Goal: Information Seeking & Learning: Learn about a topic

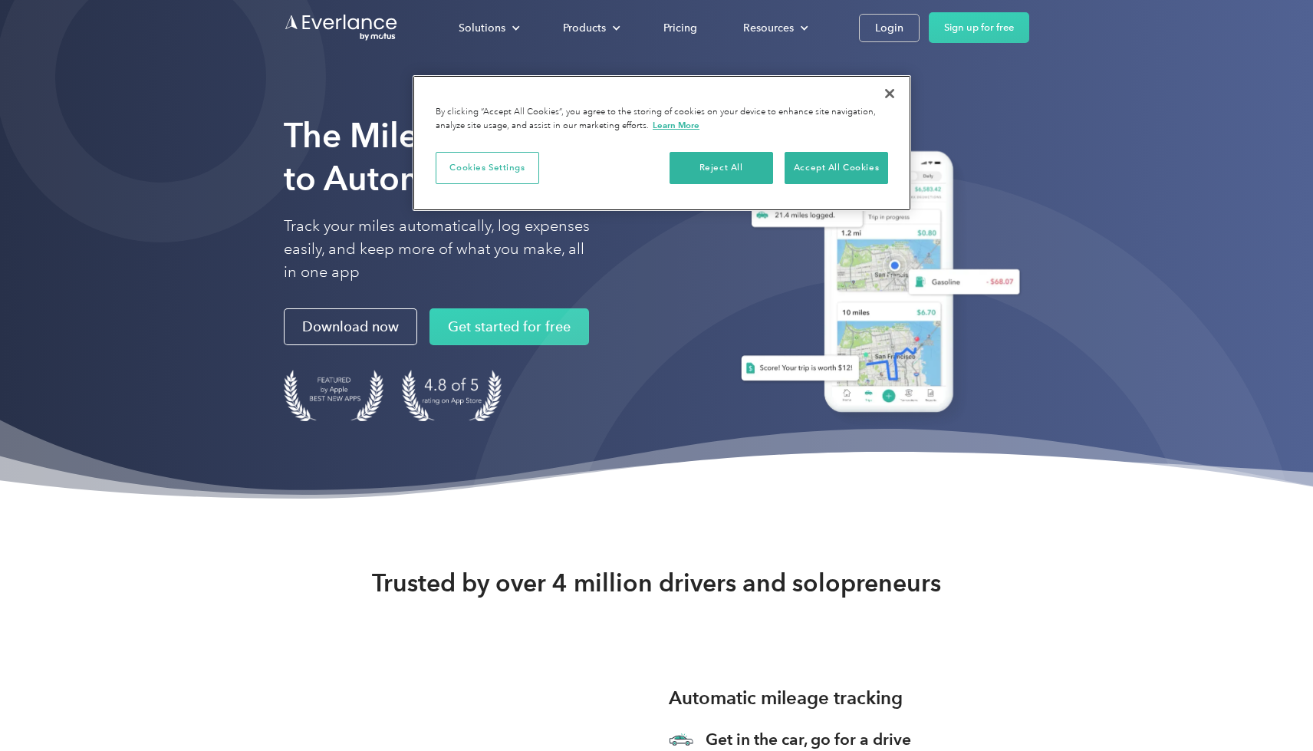
click at [890, 90] on button "Close" at bounding box center [890, 94] width 34 height 34
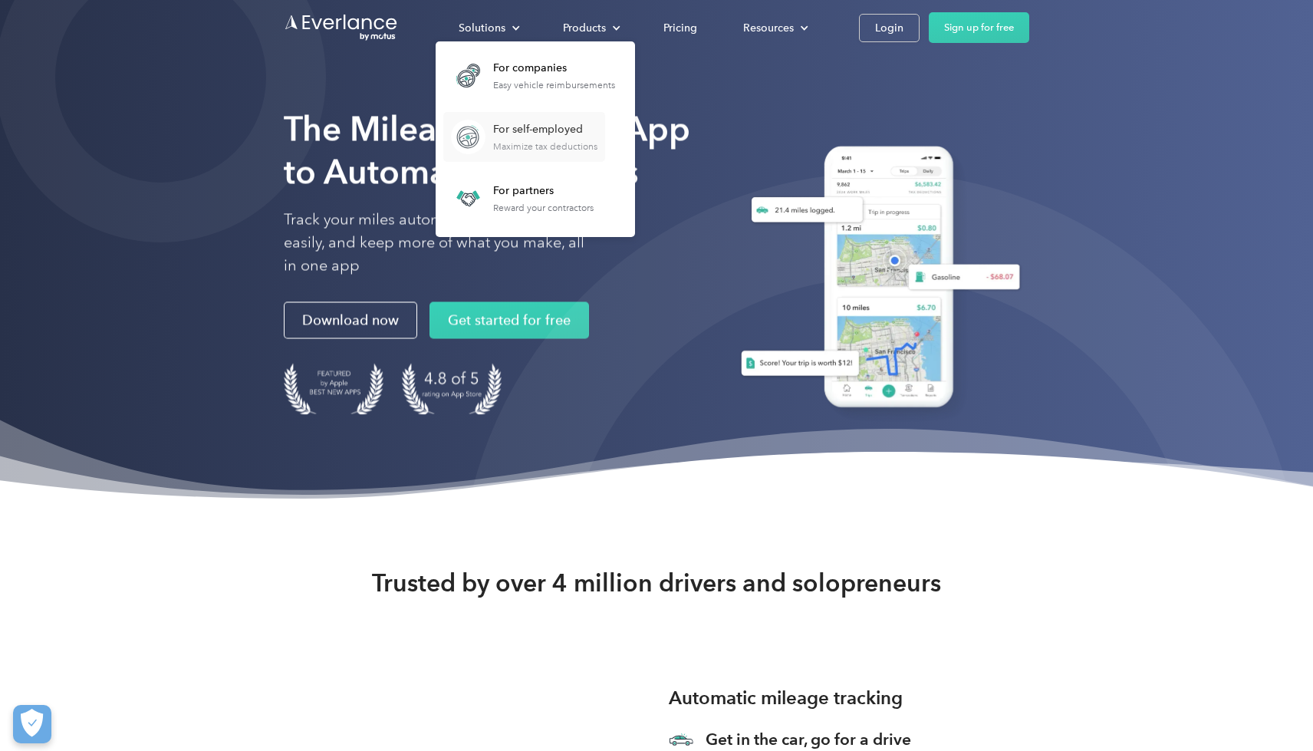
click at [497, 128] on div "For self-employed" at bounding box center [545, 129] width 104 height 15
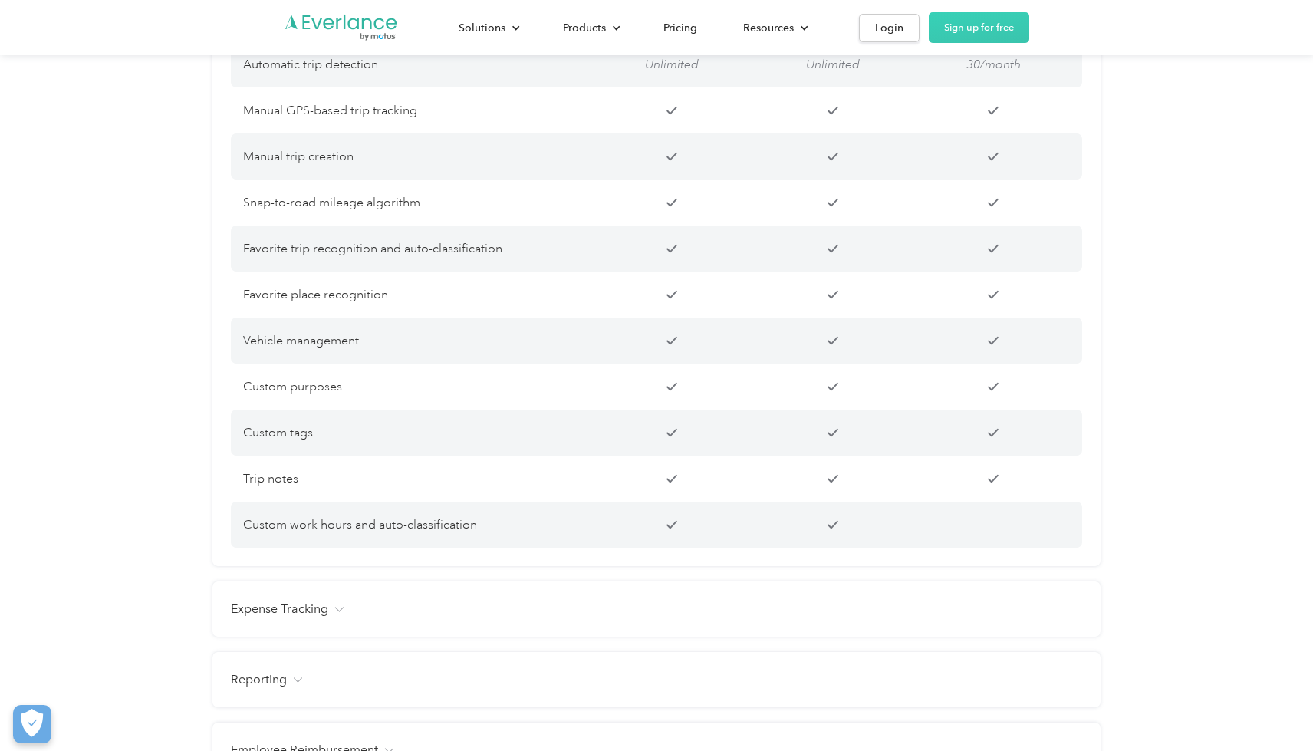
scroll to position [1307, 0]
click at [336, 617] on div "Expense Tracking" at bounding box center [656, 607] width 851 height 18
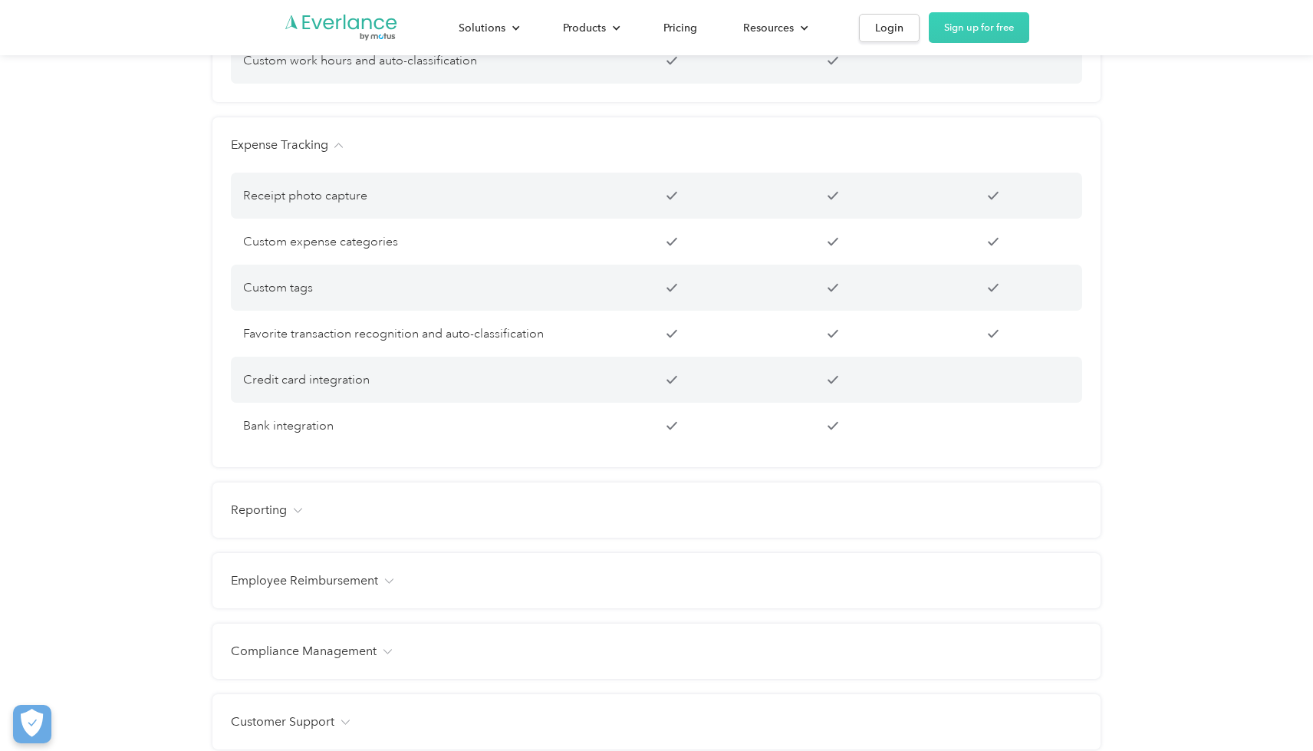
scroll to position [1772, 0]
click at [297, 516] on div "Reporting" at bounding box center [656, 507] width 851 height 18
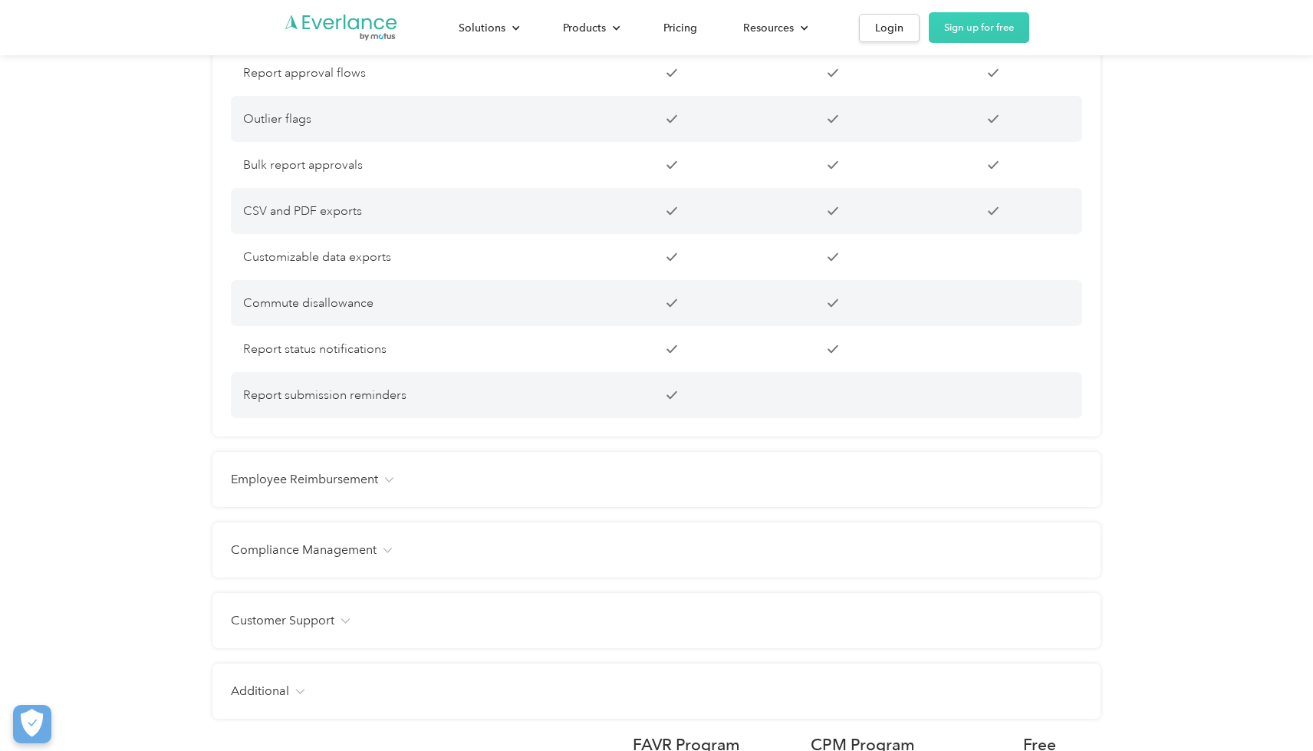
scroll to position [2493, 0]
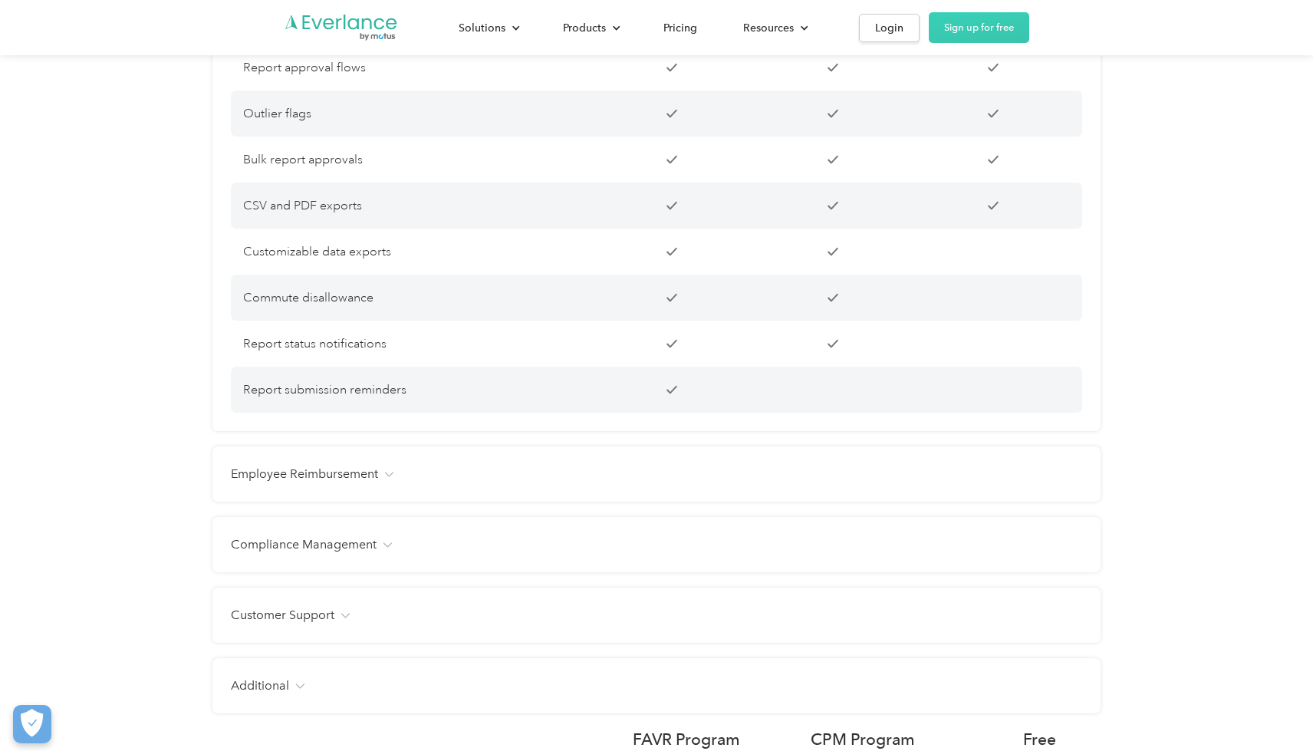
click at [390, 477] on img at bounding box center [388, 474] width 9 height 5
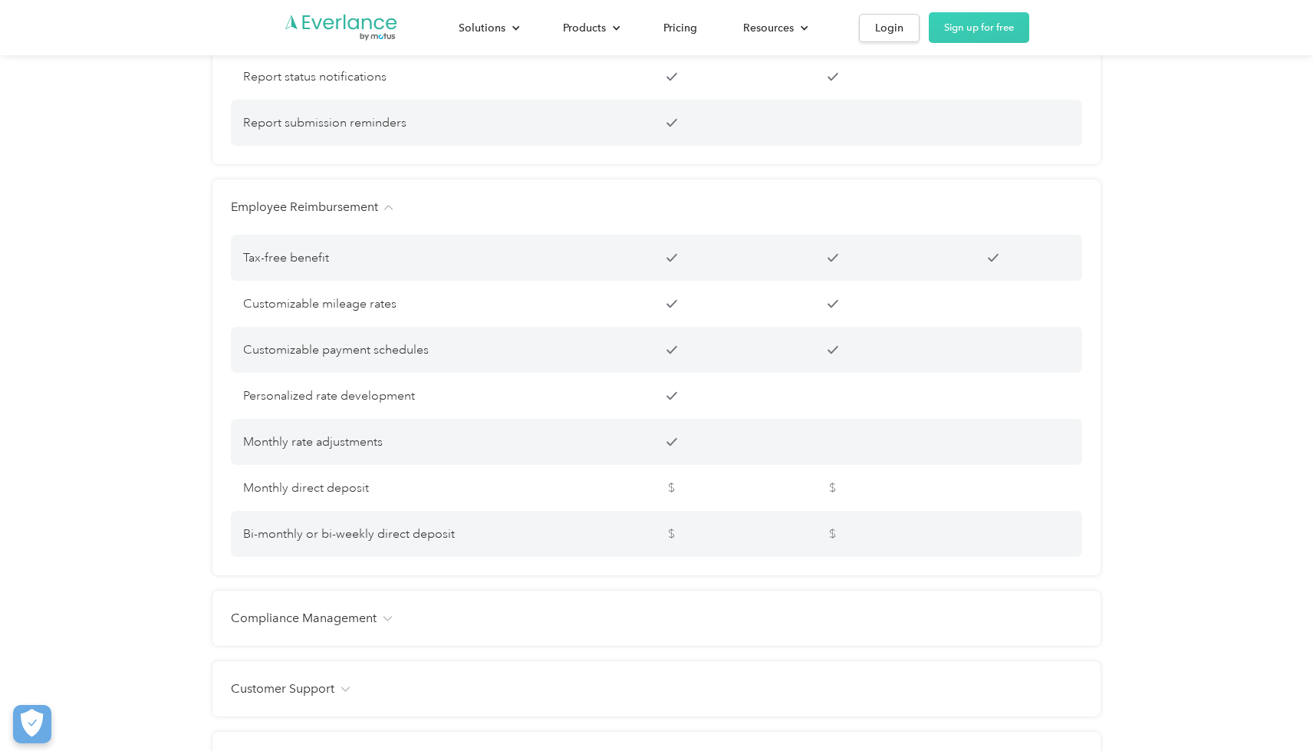
scroll to position [2760, 0]
click at [390, 627] on div "Compliance Management" at bounding box center [656, 617] width 851 height 18
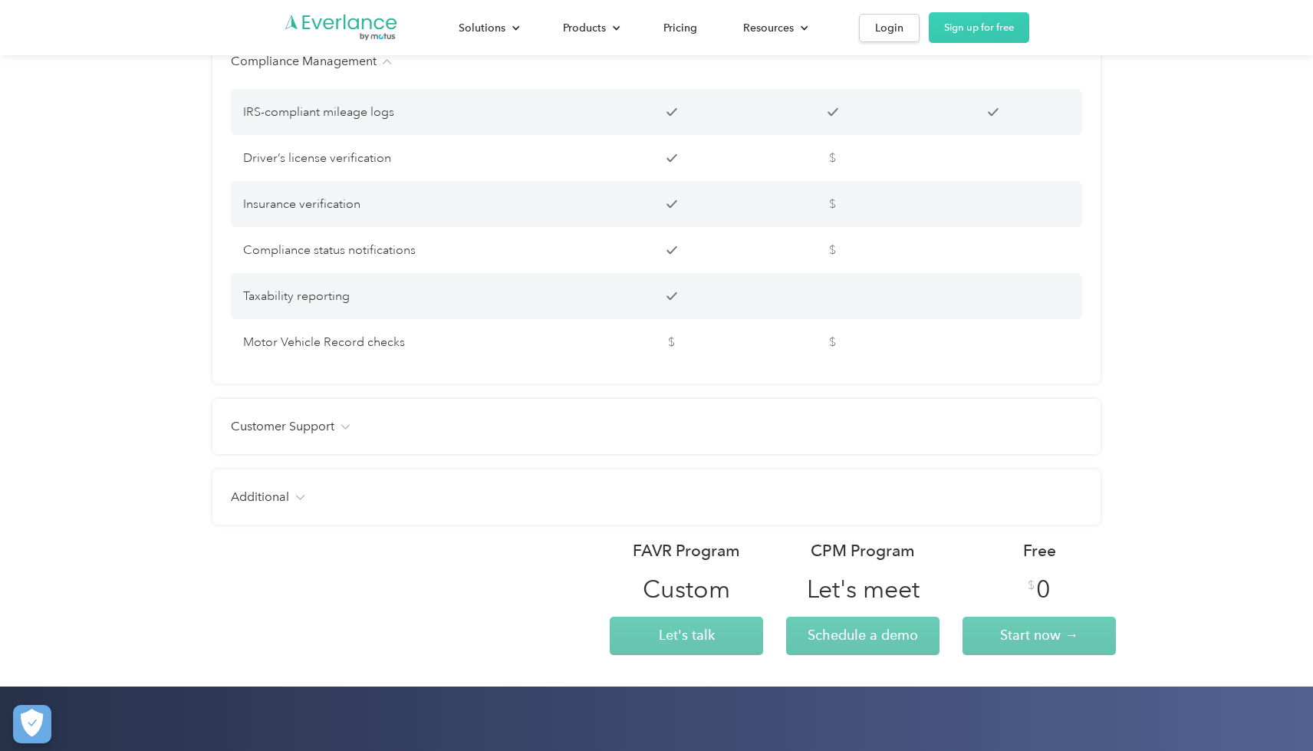
scroll to position [3318, 0]
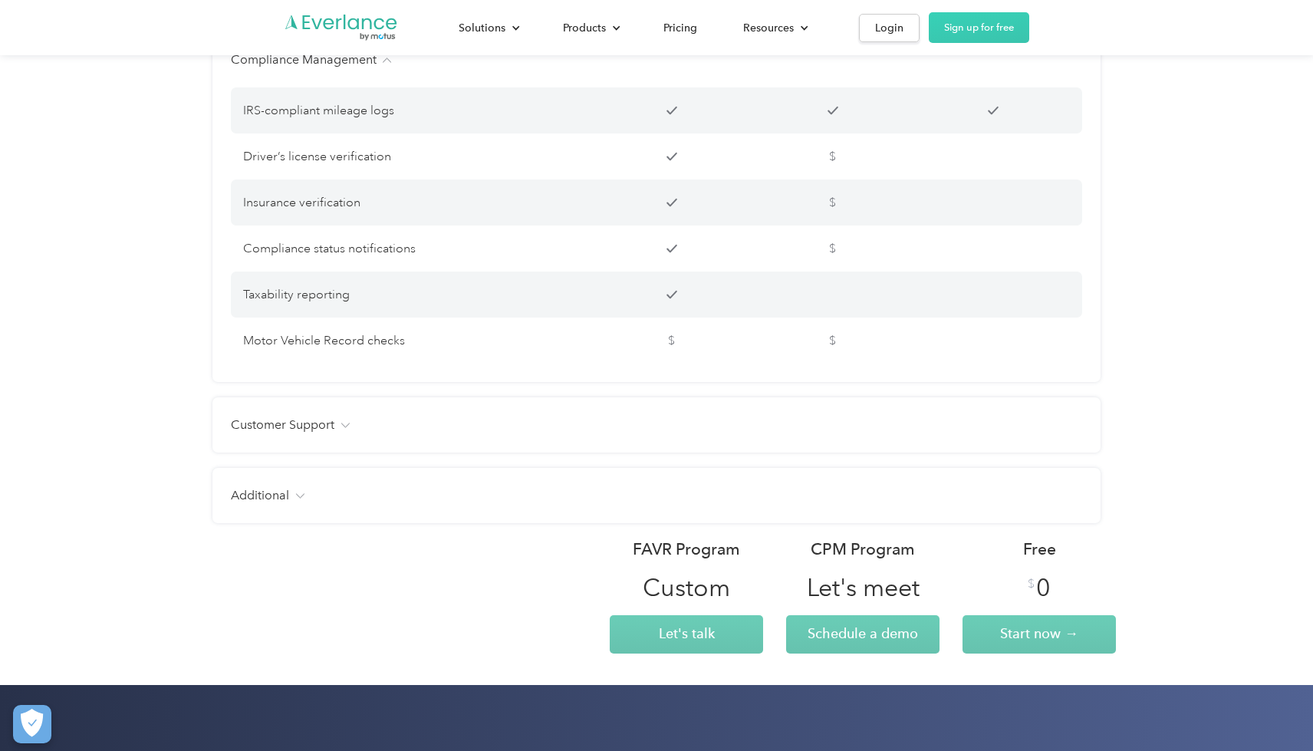
click at [350, 434] on div "Customer Support" at bounding box center [656, 425] width 851 height 18
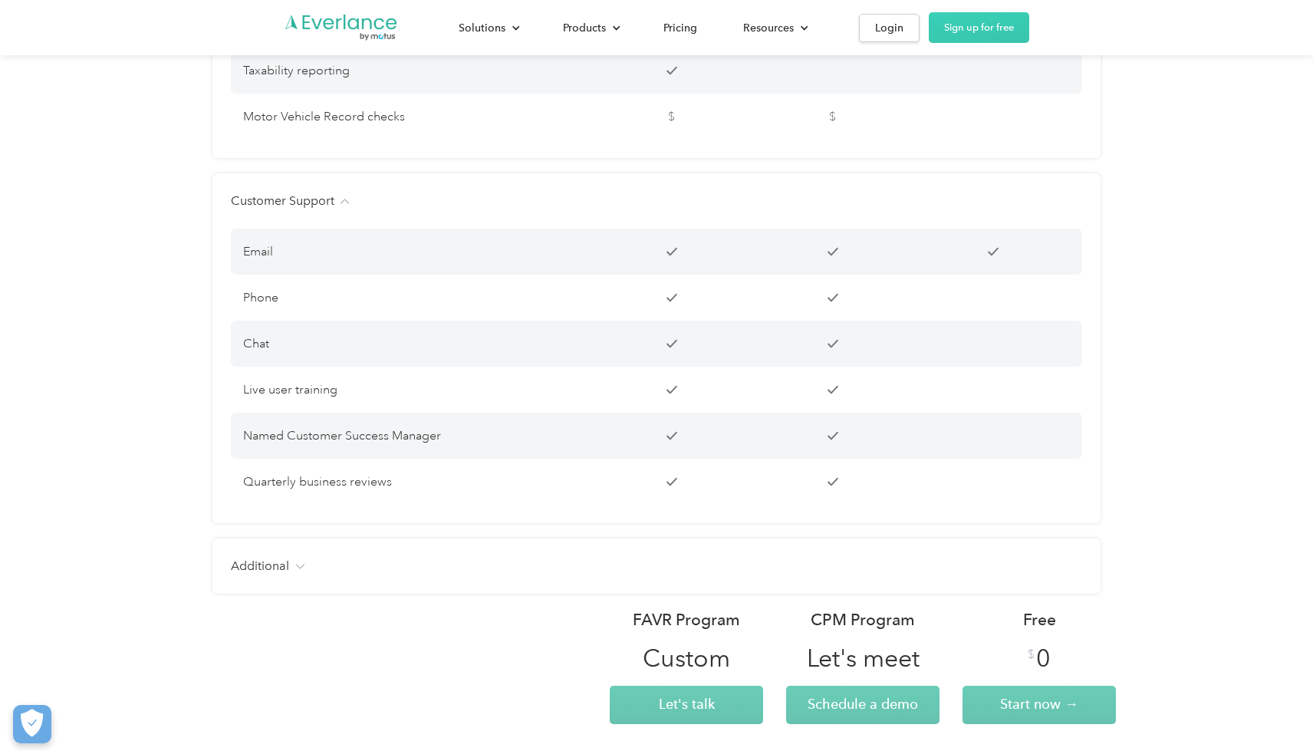
scroll to position [3543, 0]
click at [302, 568] on img at bounding box center [299, 565] width 9 height 5
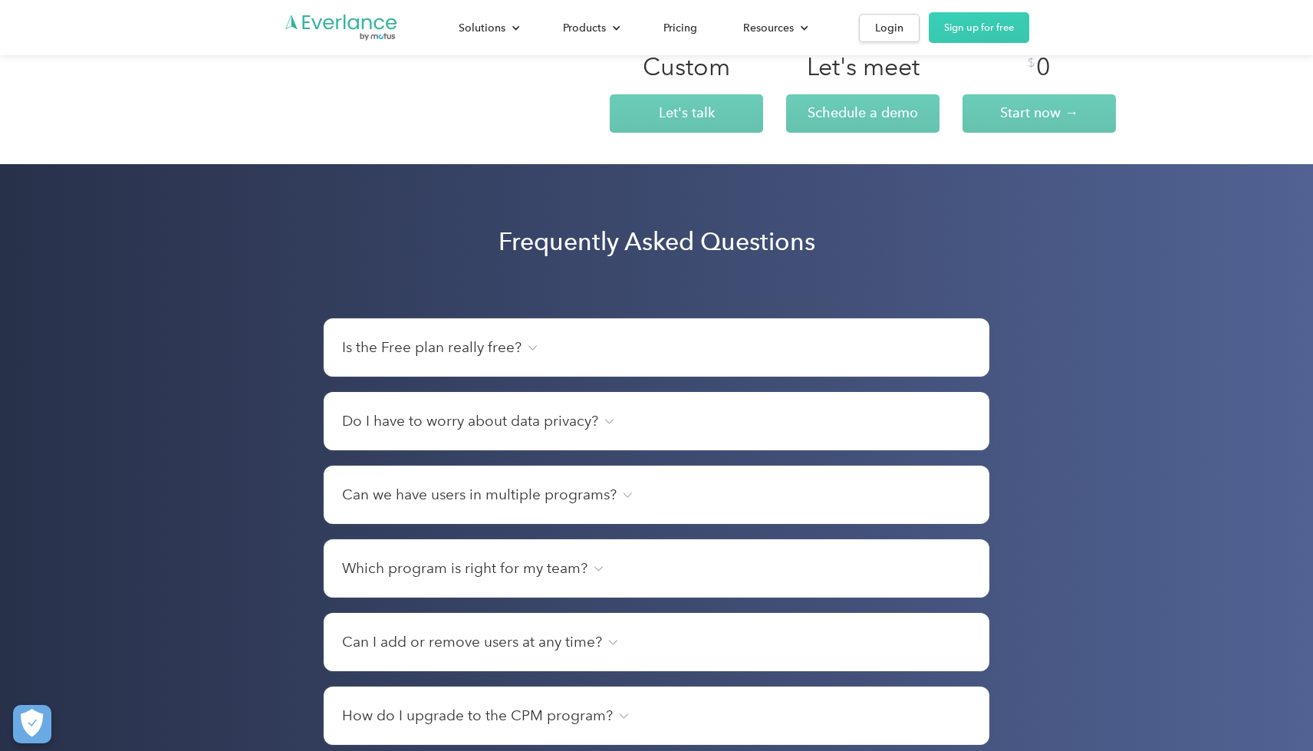
scroll to position [4751, 0]
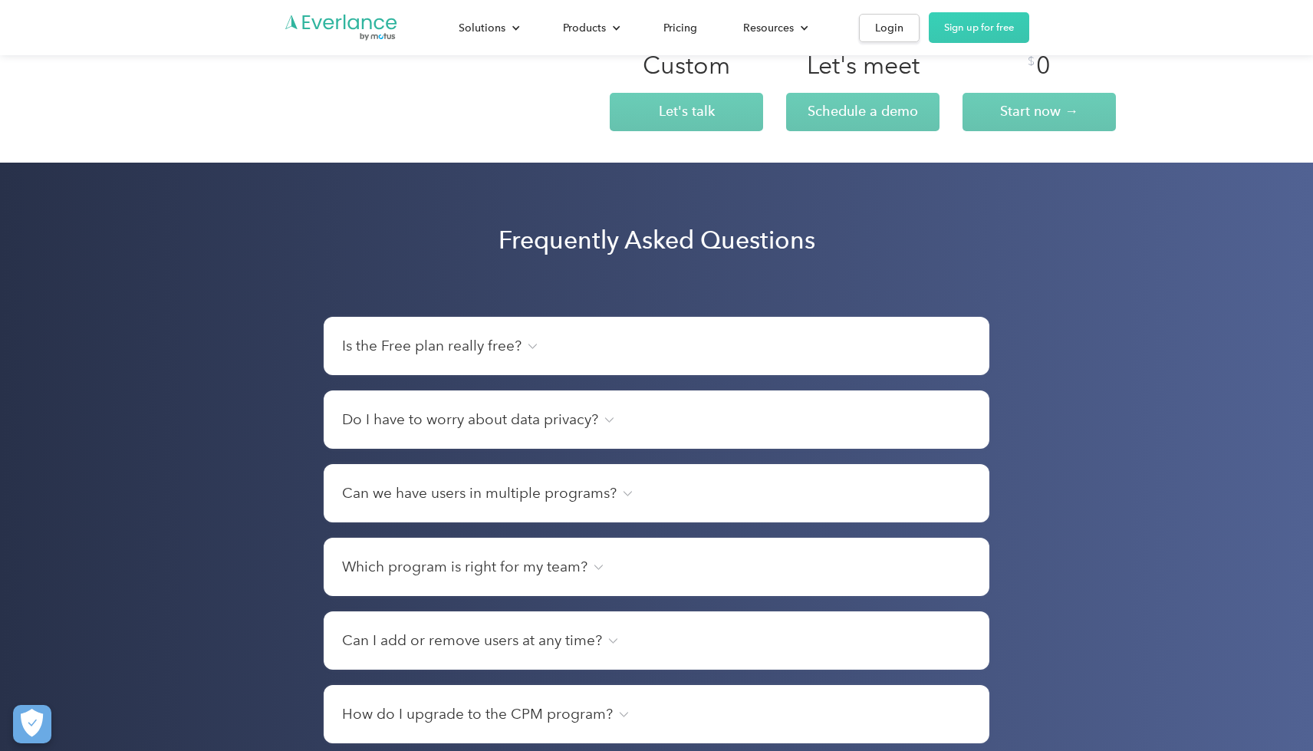
click at [532, 349] on img at bounding box center [532, 346] width 9 height 5
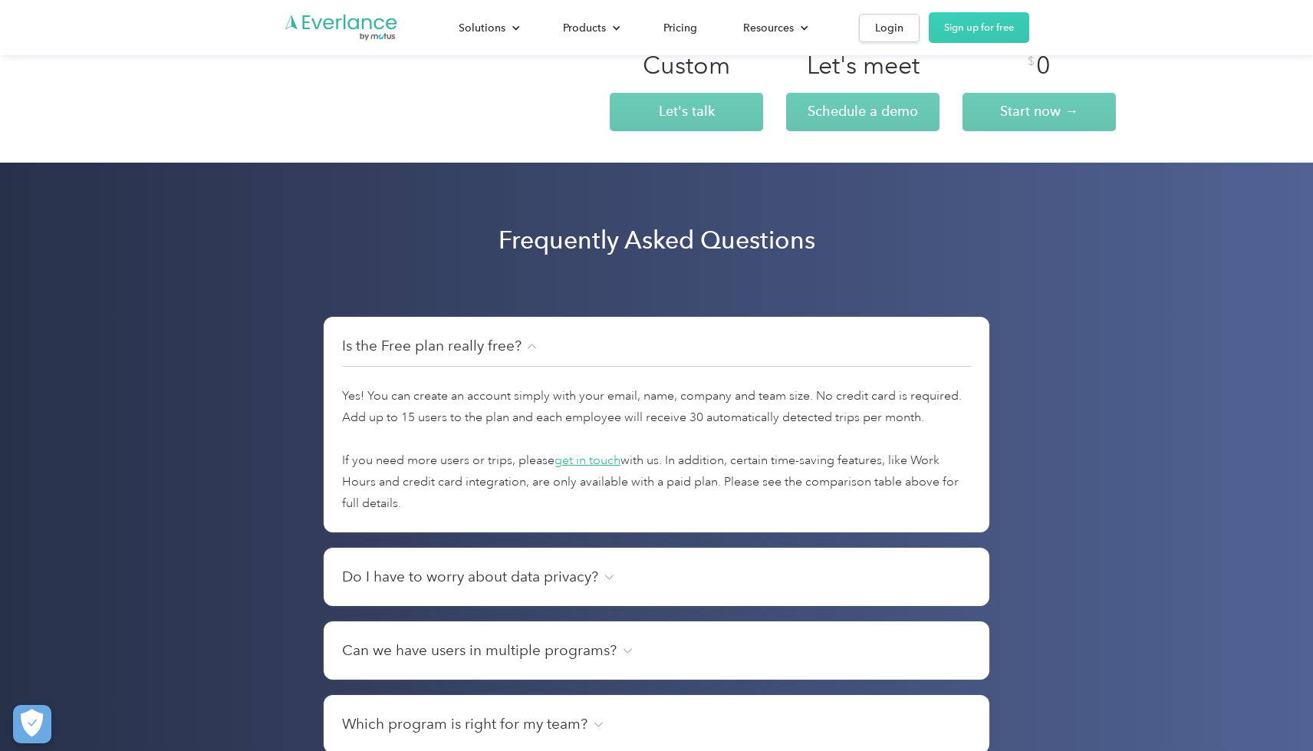
click at [611, 580] on img at bounding box center [608, 576] width 9 height 5
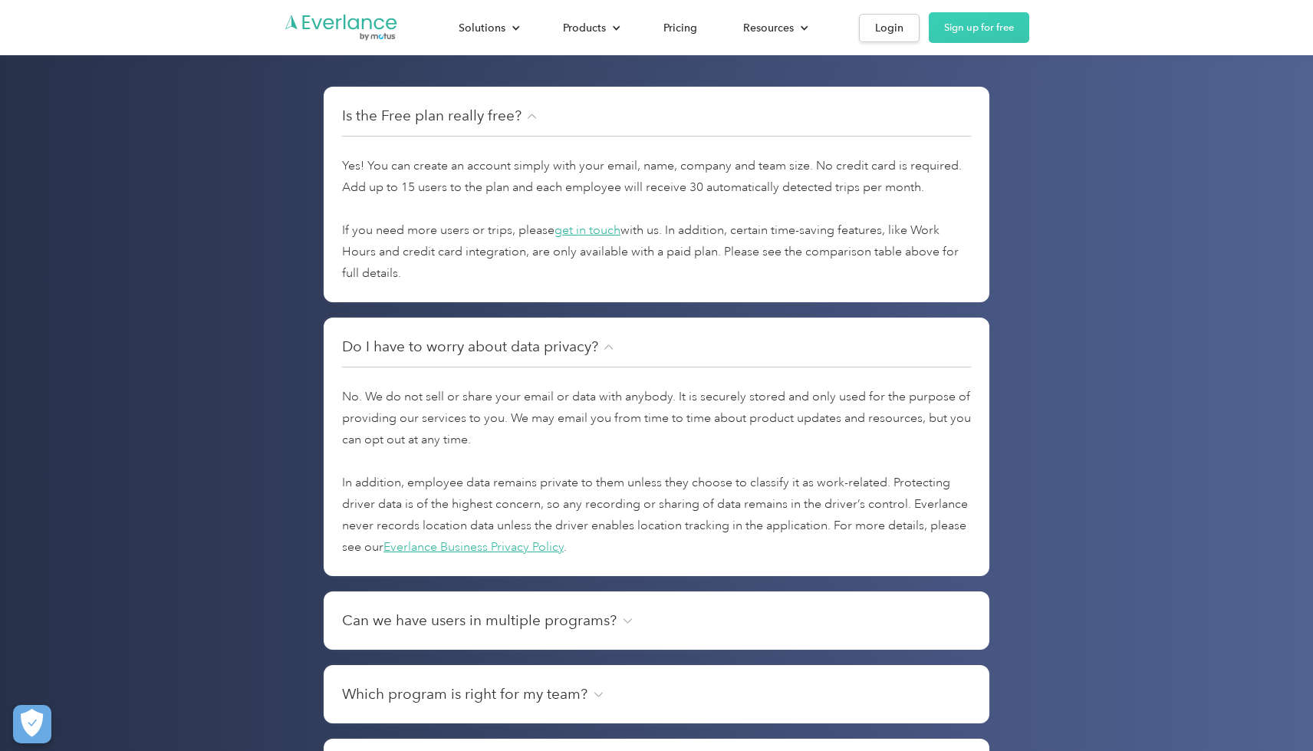
scroll to position [5021, 0]
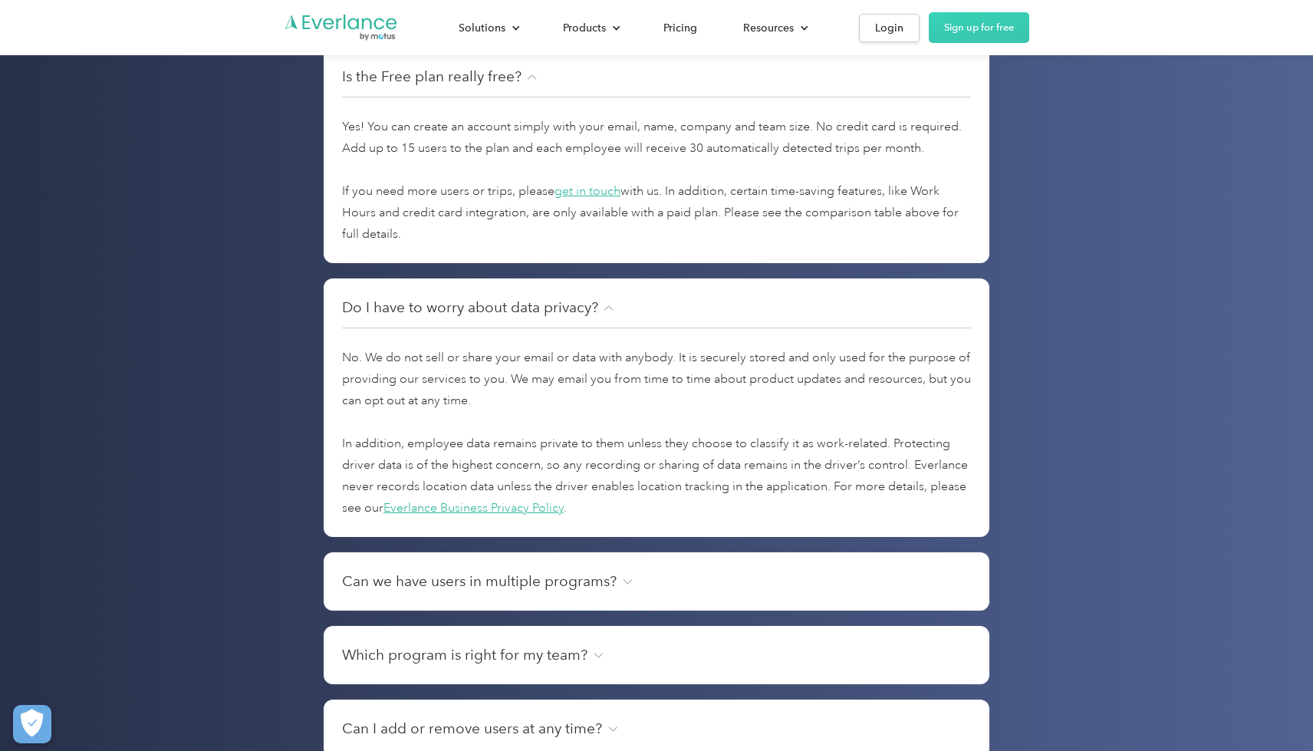
click at [624, 584] on img at bounding box center [627, 581] width 9 height 5
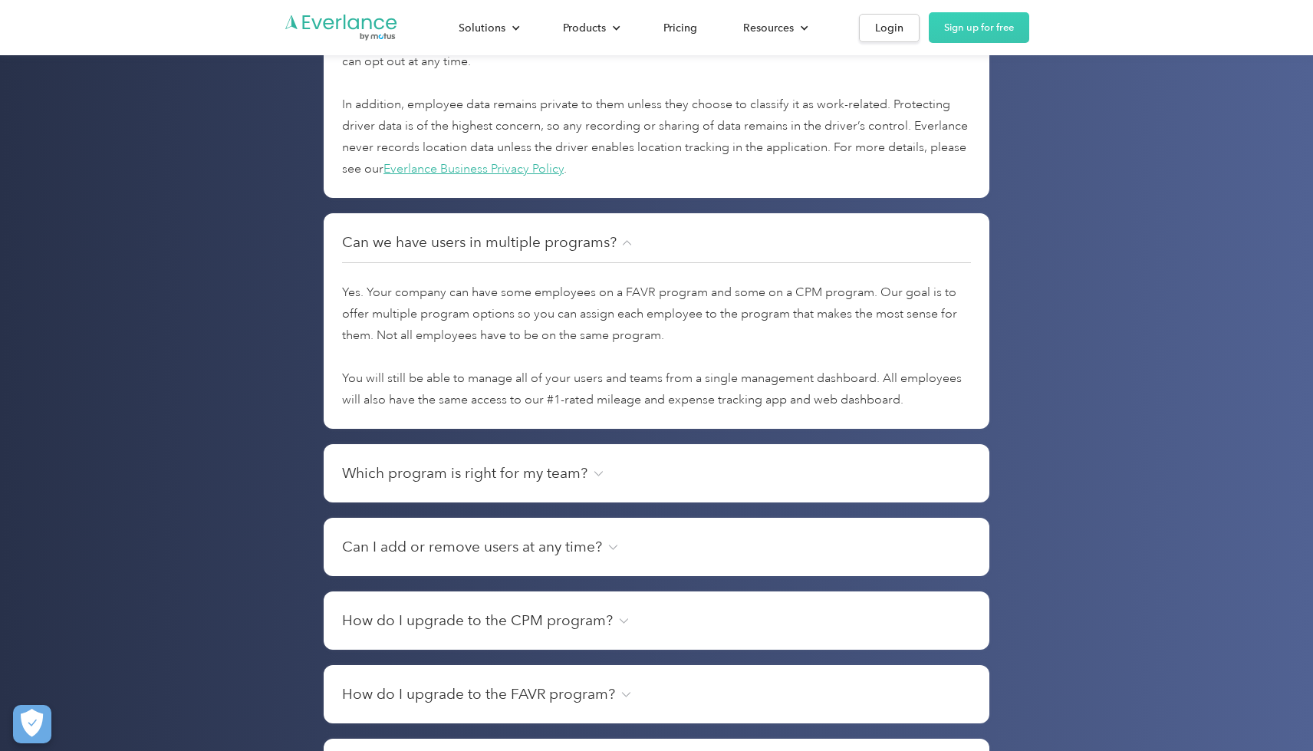
scroll to position [5375, 0]
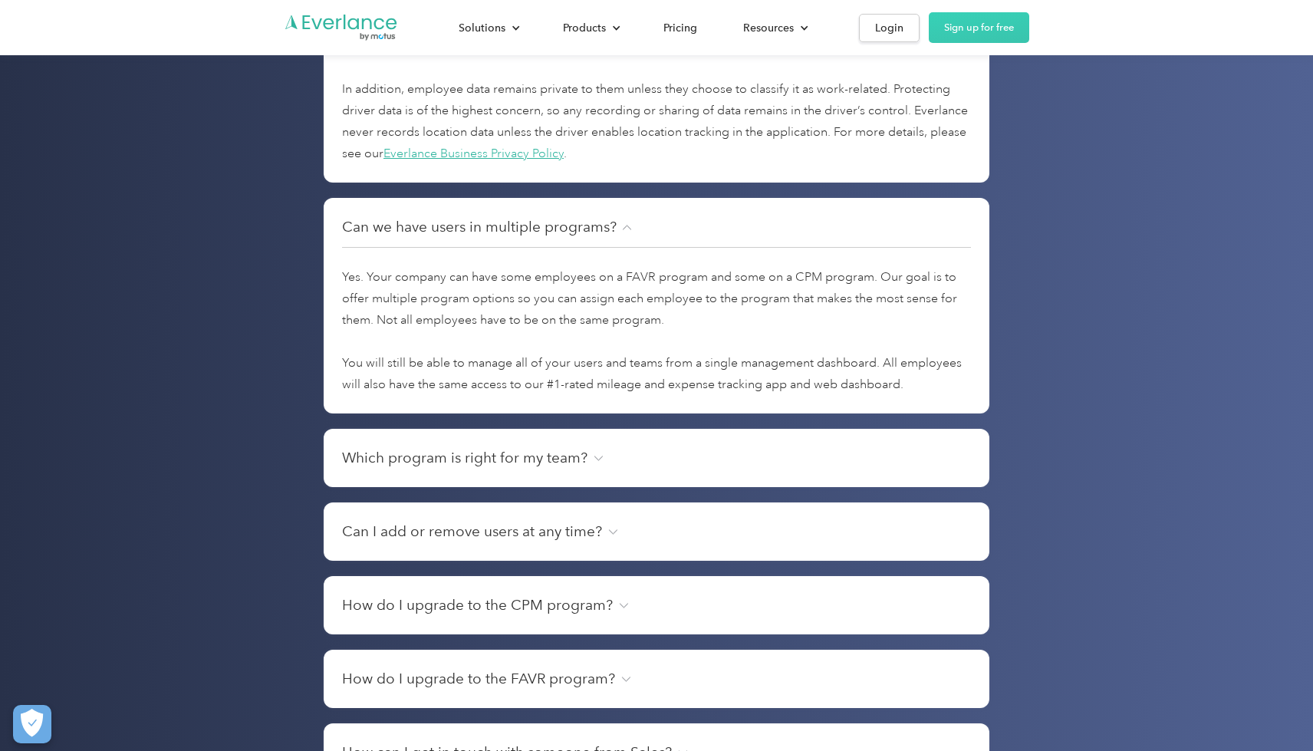
click at [594, 461] on img at bounding box center [598, 458] width 9 height 5
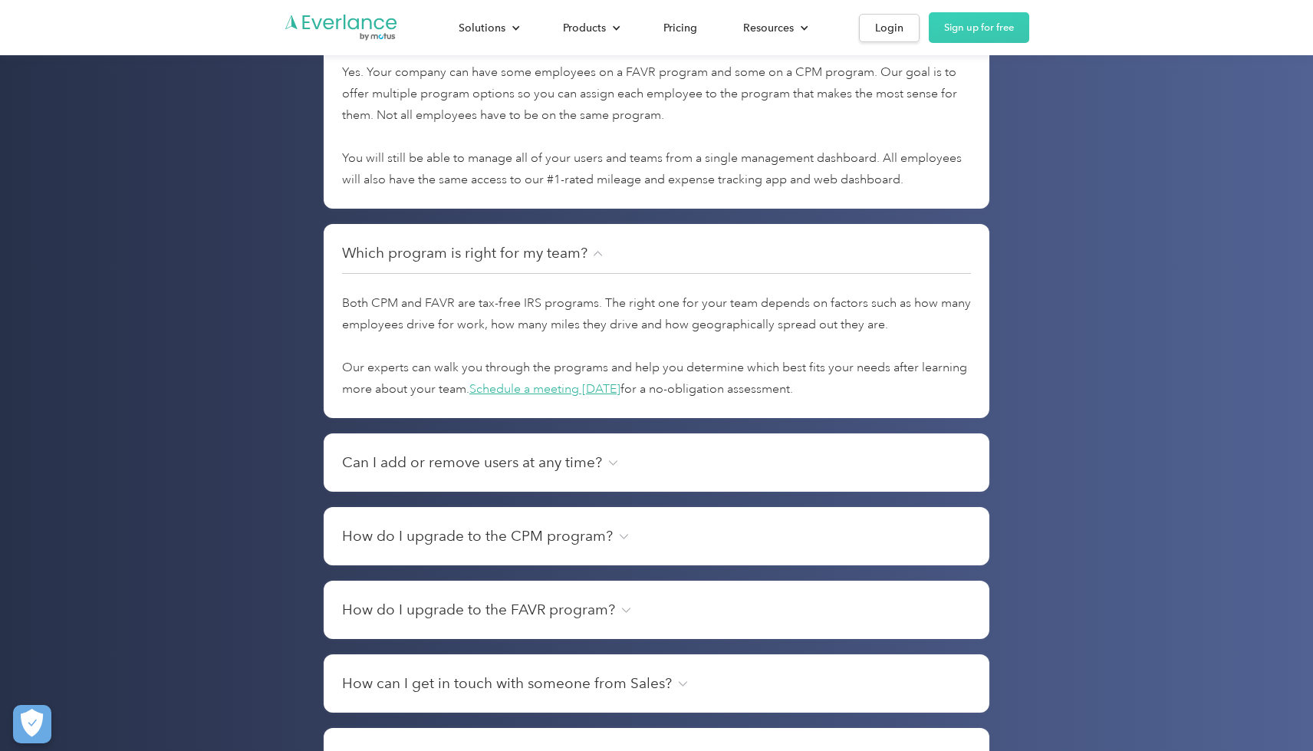
scroll to position [5584, 0]
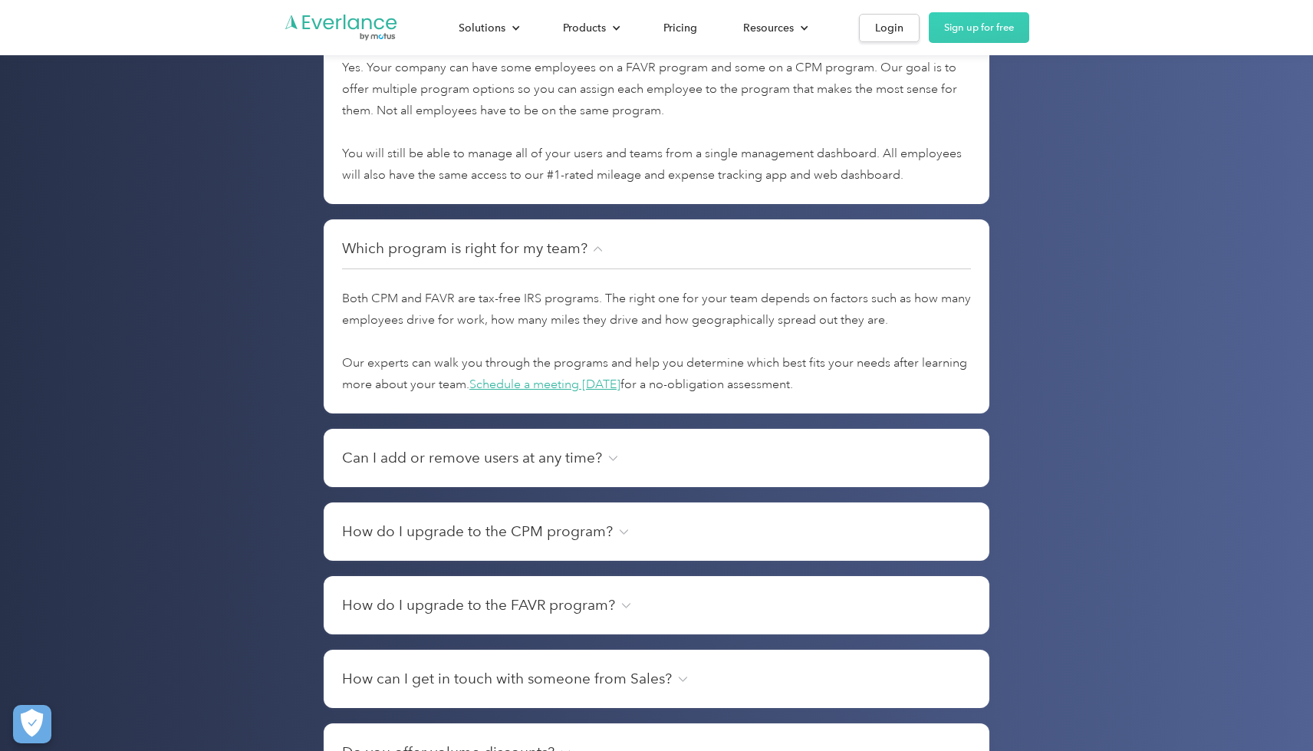
click at [611, 461] on img at bounding box center [612, 458] width 9 height 5
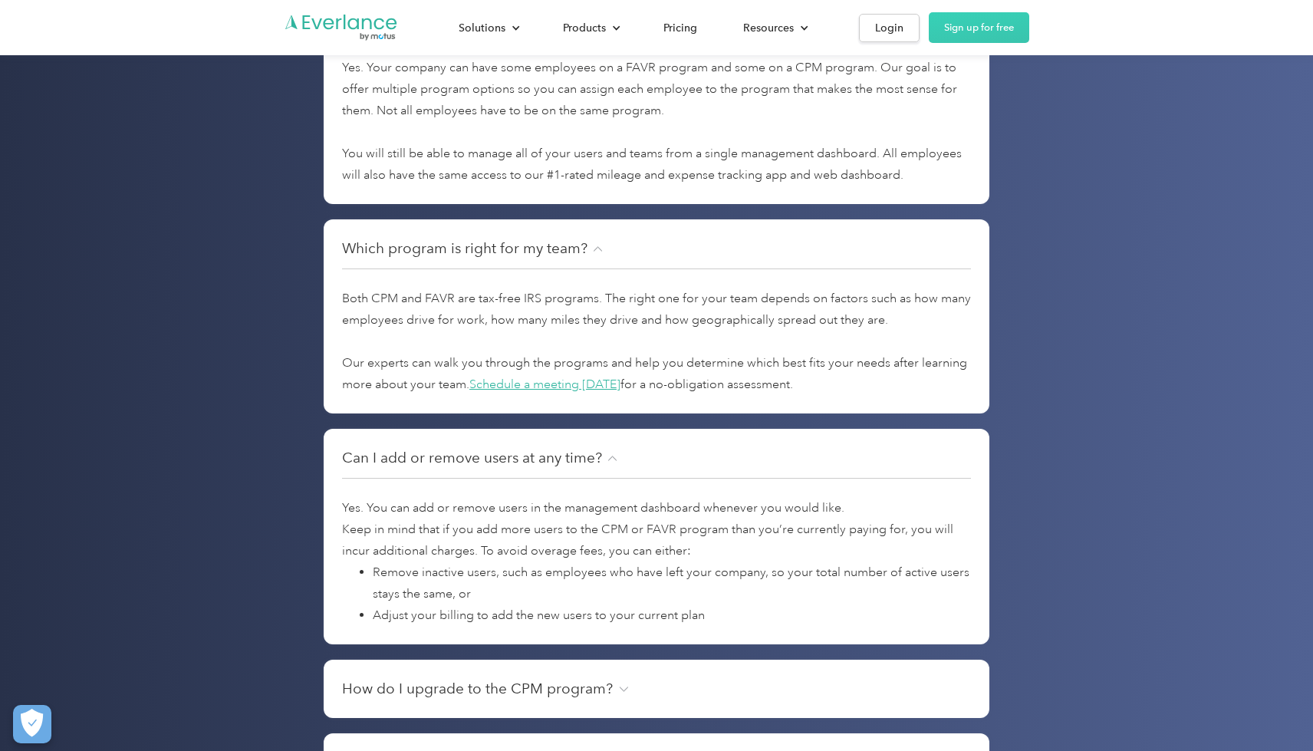
click at [622, 692] on img at bounding box center [623, 688] width 9 height 5
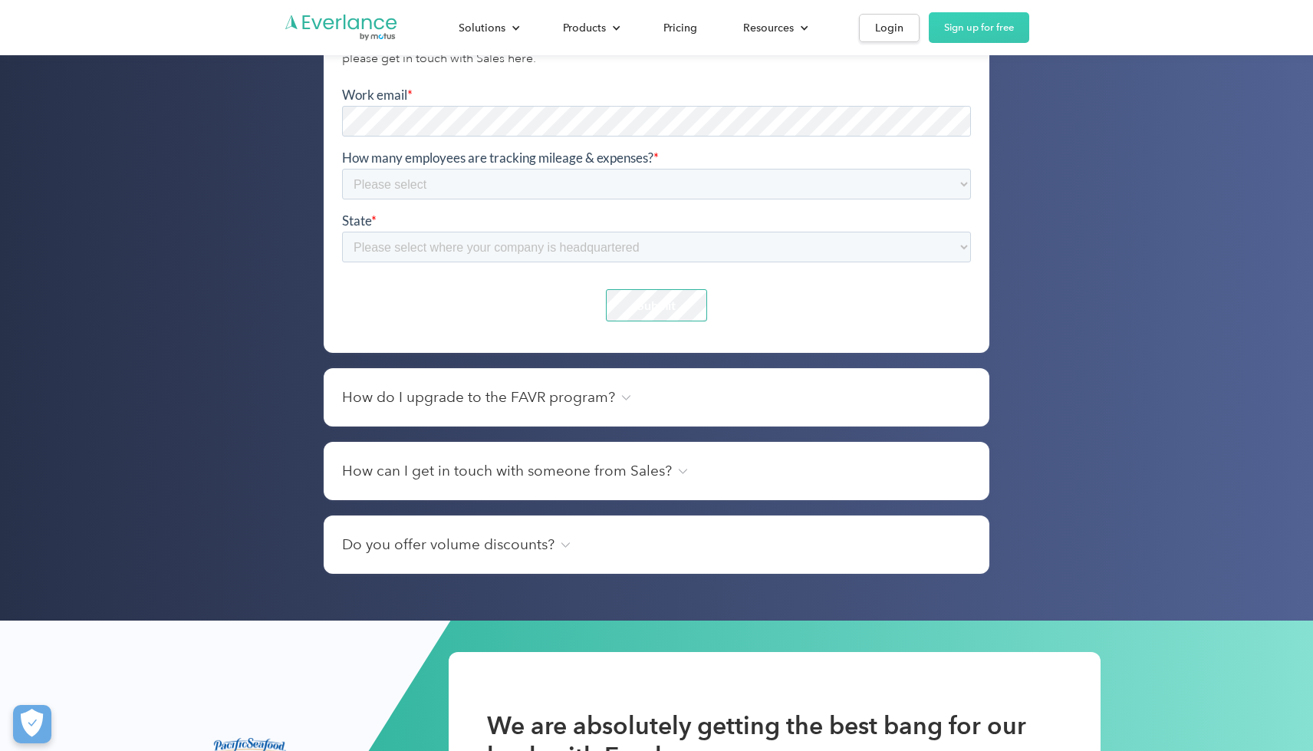
scroll to position [6374, 0]
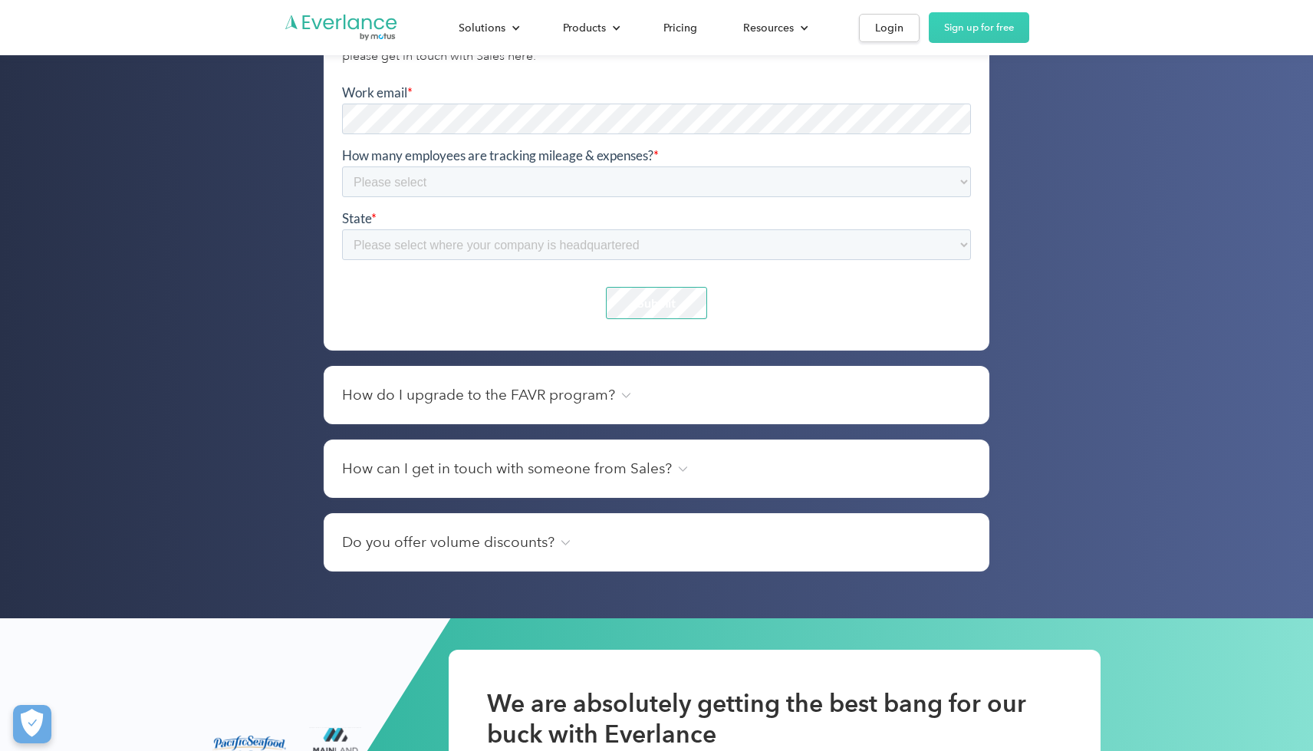
click at [675, 479] on div "How can I get in touch with someone from Sales?" at bounding box center [656, 468] width 629 height 21
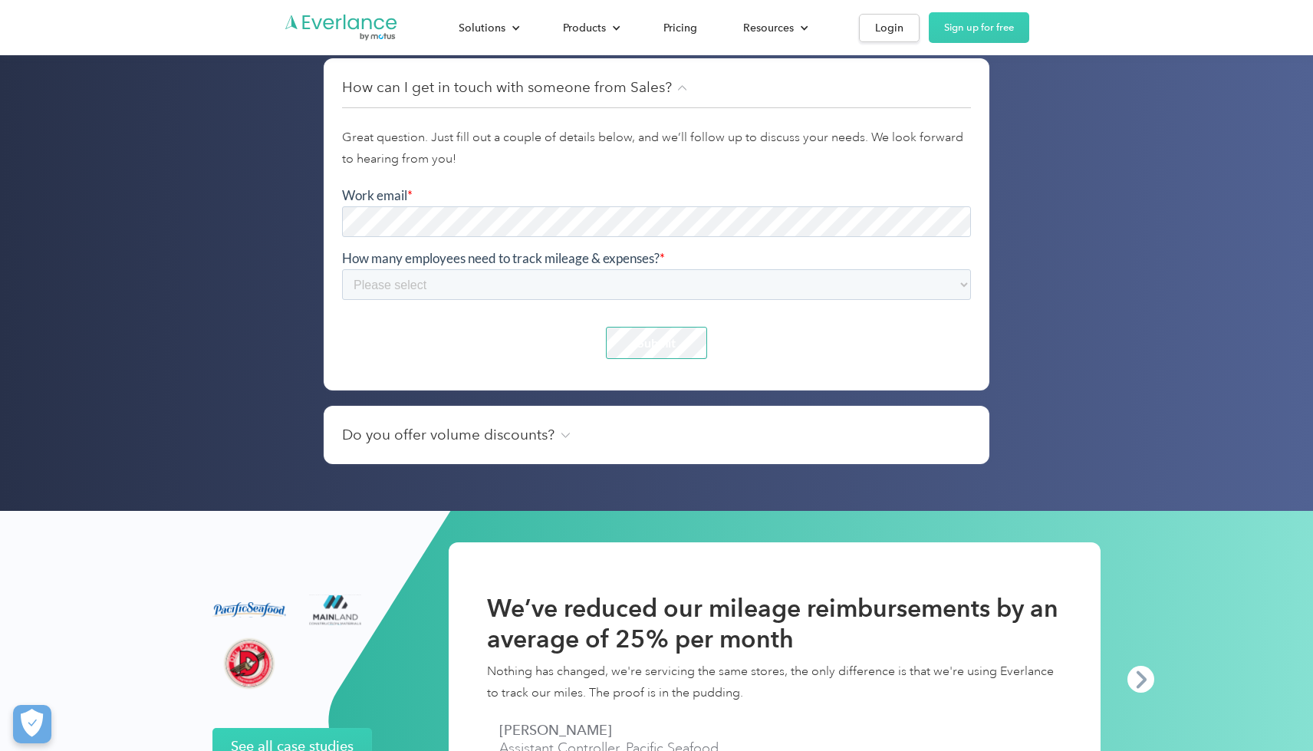
scroll to position [6758, 0]
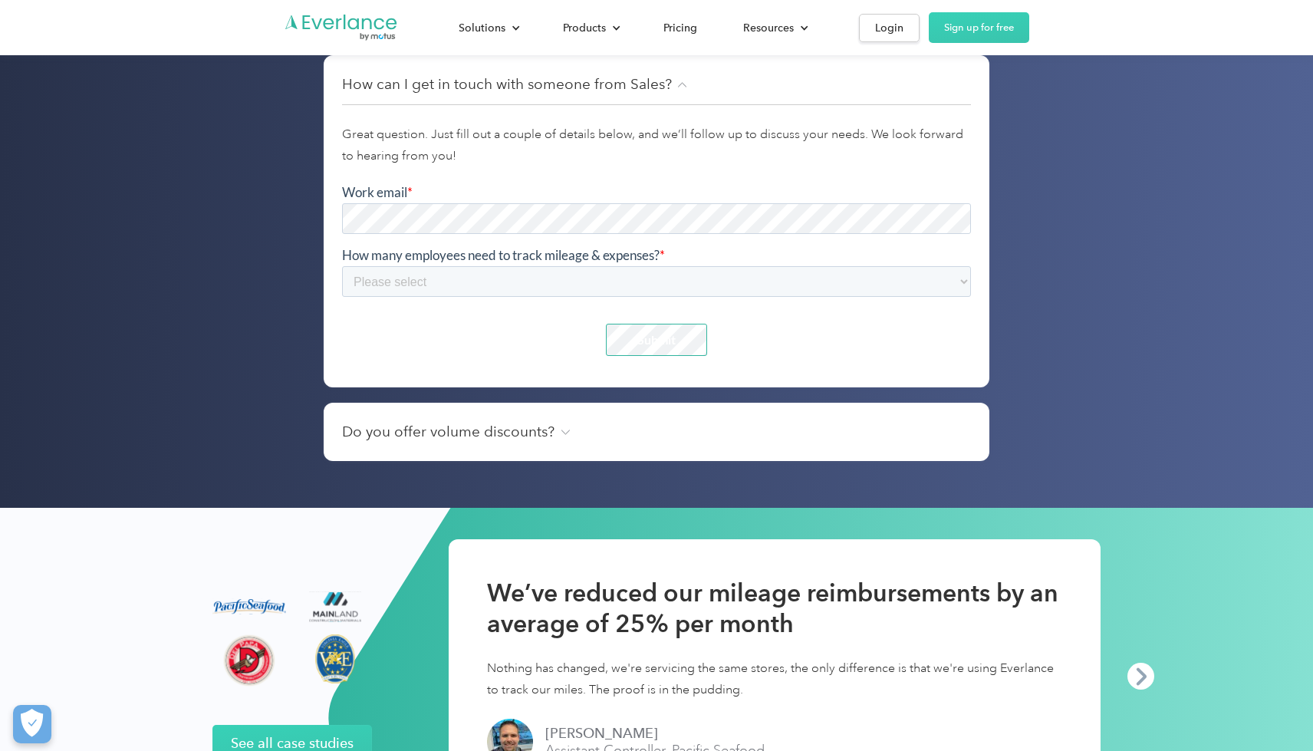
click at [567, 435] on img at bounding box center [565, 432] width 9 height 5
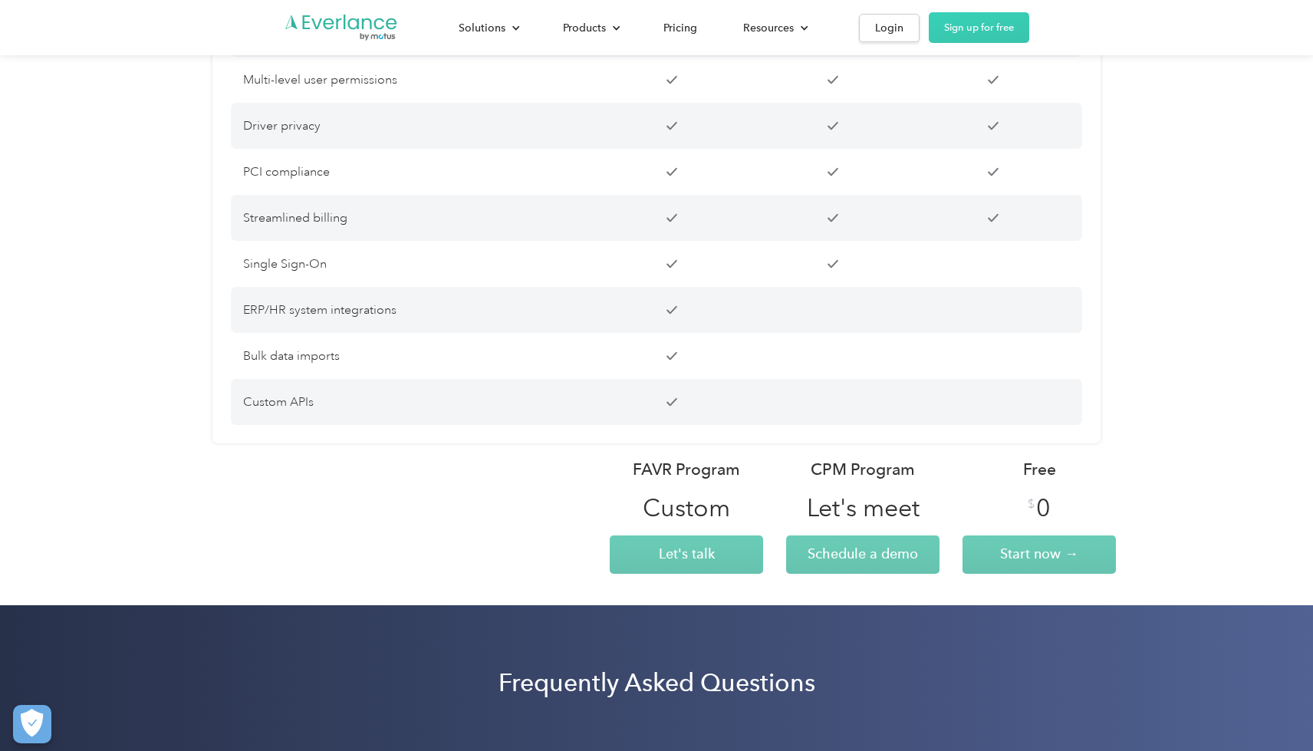
scroll to position [4310, 0]
